Goal: Information Seeking & Learning: Find specific fact

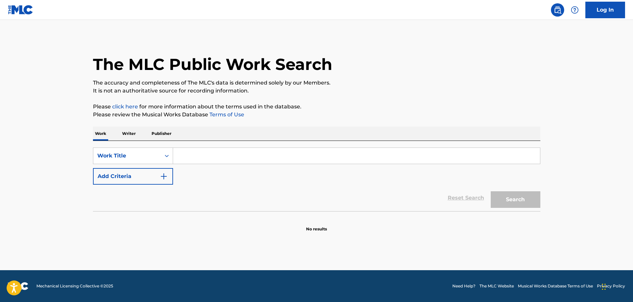
click at [193, 158] on input "Search Form" at bounding box center [356, 156] width 367 height 16
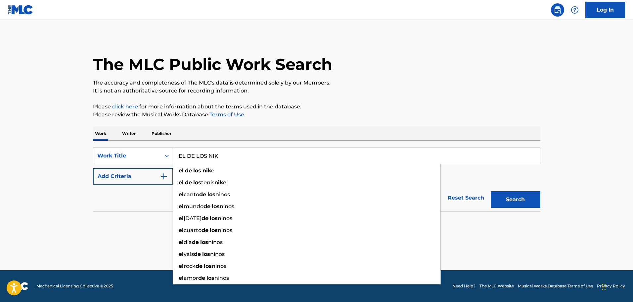
click at [491, 191] on button "Search" at bounding box center [516, 199] width 50 height 17
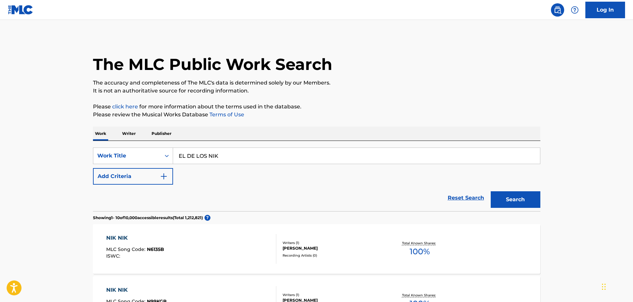
click at [233, 159] on input "EL DE LOS NIK" at bounding box center [356, 156] width 367 height 16
type input "EL DE LOS NIKE"
click at [491, 191] on button "Search" at bounding box center [516, 199] width 50 height 17
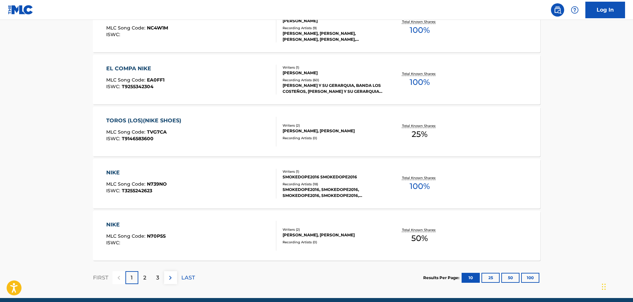
scroll to position [125, 0]
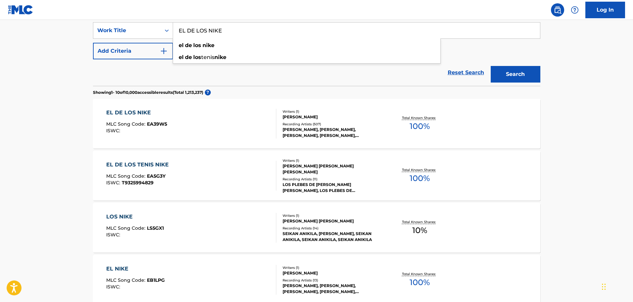
click at [243, 137] on div "EL DE LOS NIKE MLC Song Code : EA39W5 ISWC :" at bounding box center [191, 124] width 170 height 30
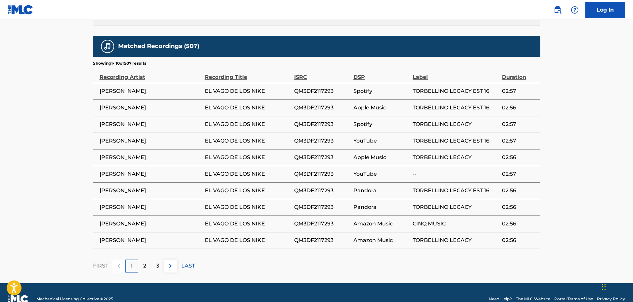
scroll to position [372, 0]
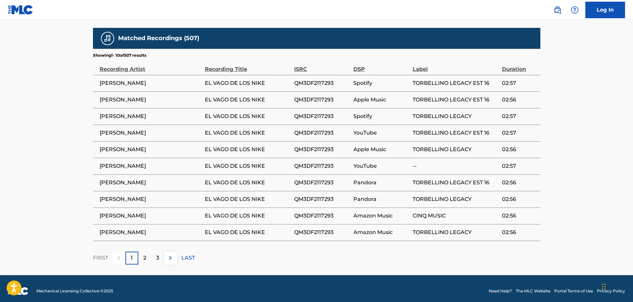
click at [146, 251] on div "2" at bounding box center [144, 257] width 13 height 13
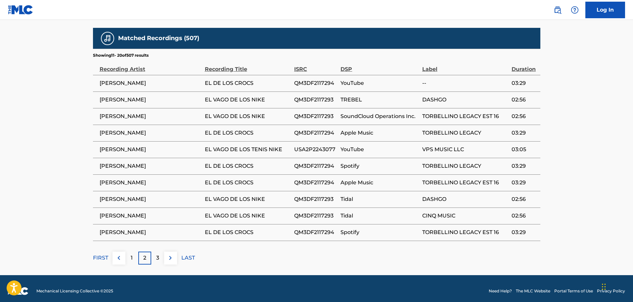
click at [159, 252] on div "3" at bounding box center [157, 257] width 13 height 13
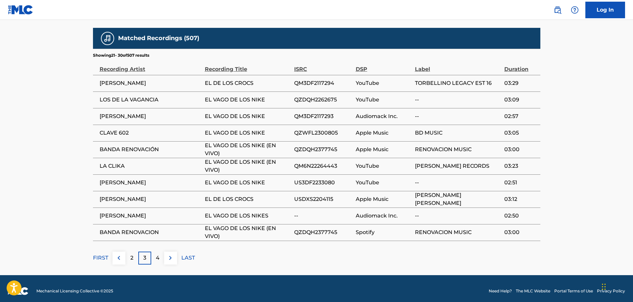
click at [134, 251] on div "2" at bounding box center [131, 257] width 13 height 13
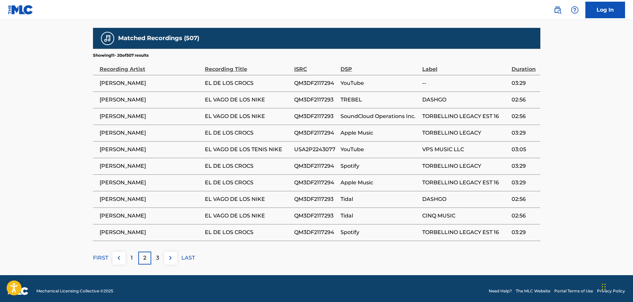
click at [114, 256] on button at bounding box center [119, 257] width 13 height 13
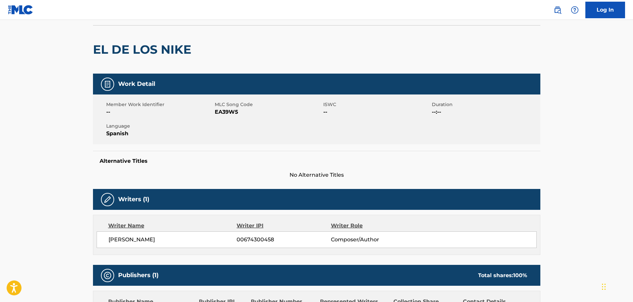
scroll to position [0, 0]
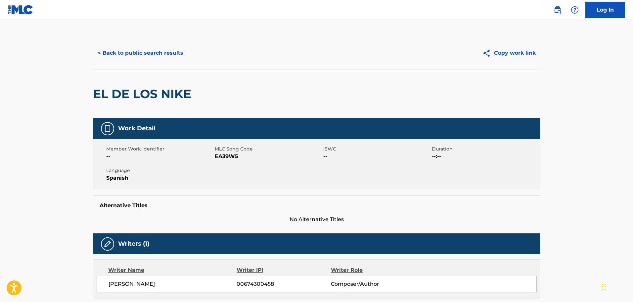
click at [170, 51] on button "< Back to public search results" at bounding box center [140, 53] width 95 height 17
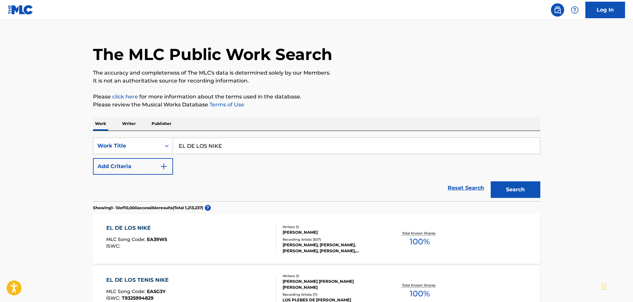
scroll to position [5, 0]
